Goal: Task Accomplishment & Management: Complete application form

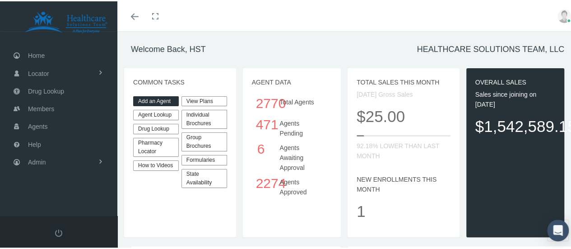
click at [153, 96] on link "Add an Agent" at bounding box center [156, 100] width 46 height 10
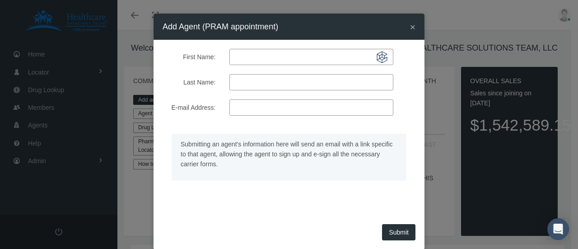
click at [262, 57] on input "First Name:" at bounding box center [311, 57] width 164 height 16
type input "[PERSON_NAME]"
paste input "[EMAIL_ADDRESS][DOMAIN_NAME]"
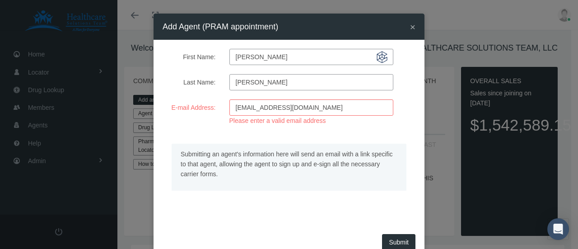
click at [198, 130] on form "First Name: [PERSON_NAME] Last Name: [PERSON_NAME] E-mail Address: [EMAIL_ADDRE…" at bounding box center [288, 131] width 253 height 164
click at [235, 108] on input "[EMAIL_ADDRESS][DOMAIN_NAME]" at bounding box center [311, 107] width 164 height 16
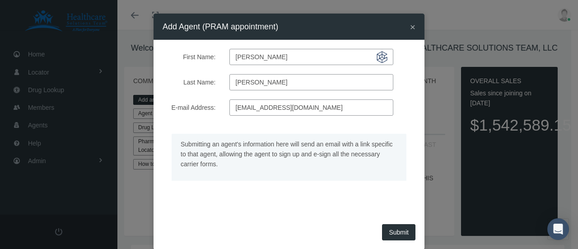
type input "[EMAIL_ADDRESS][DOMAIN_NAME]"
click at [288, 197] on div "Submitting an agent's information here will send an email with a link specific …" at bounding box center [289, 164] width 266 height 79
click at [388, 230] on button "Submit" at bounding box center [398, 232] width 33 height 16
